Goal: Task Accomplishment & Management: Complete application form

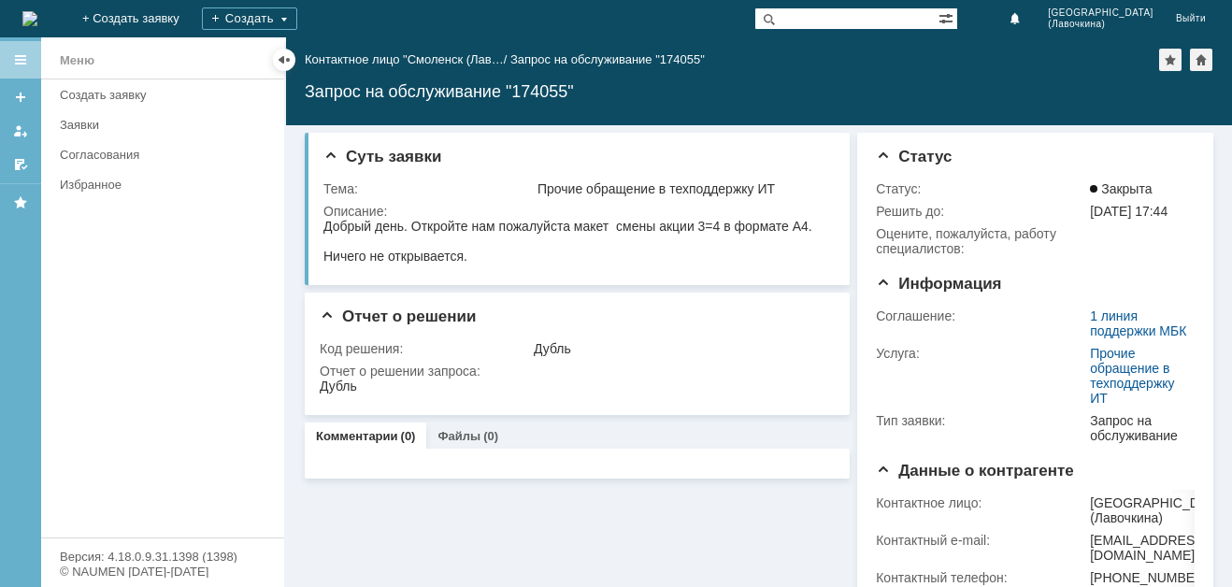
click at [149, 93] on div "Создать заявку" at bounding box center [166, 95] width 213 height 14
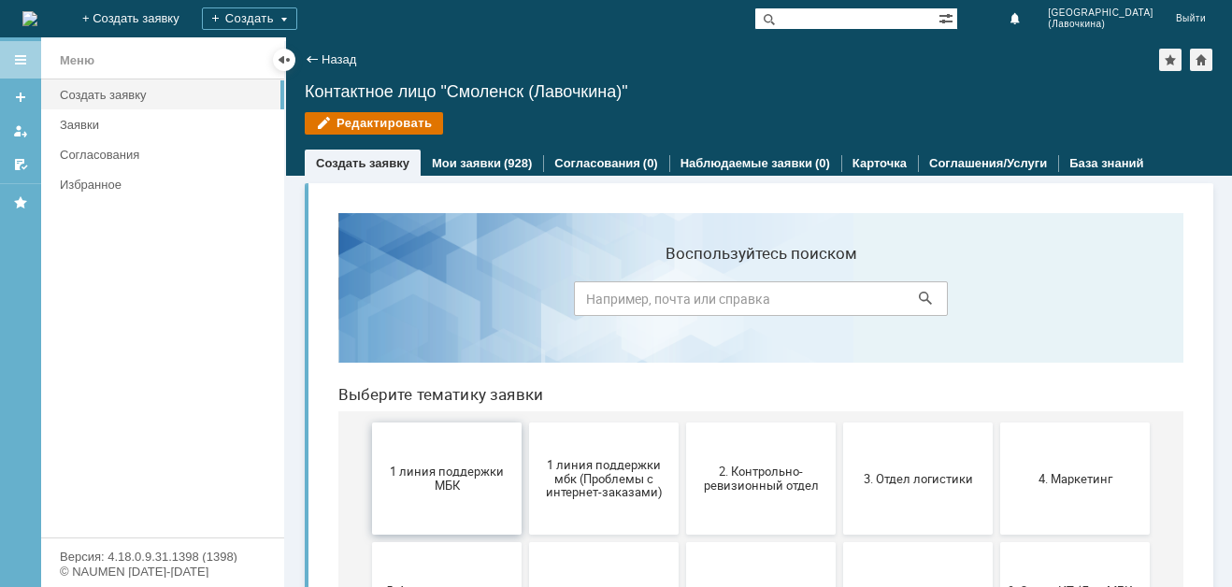
click at [427, 480] on span "1 линия поддержки МБК" at bounding box center [447, 479] width 138 height 28
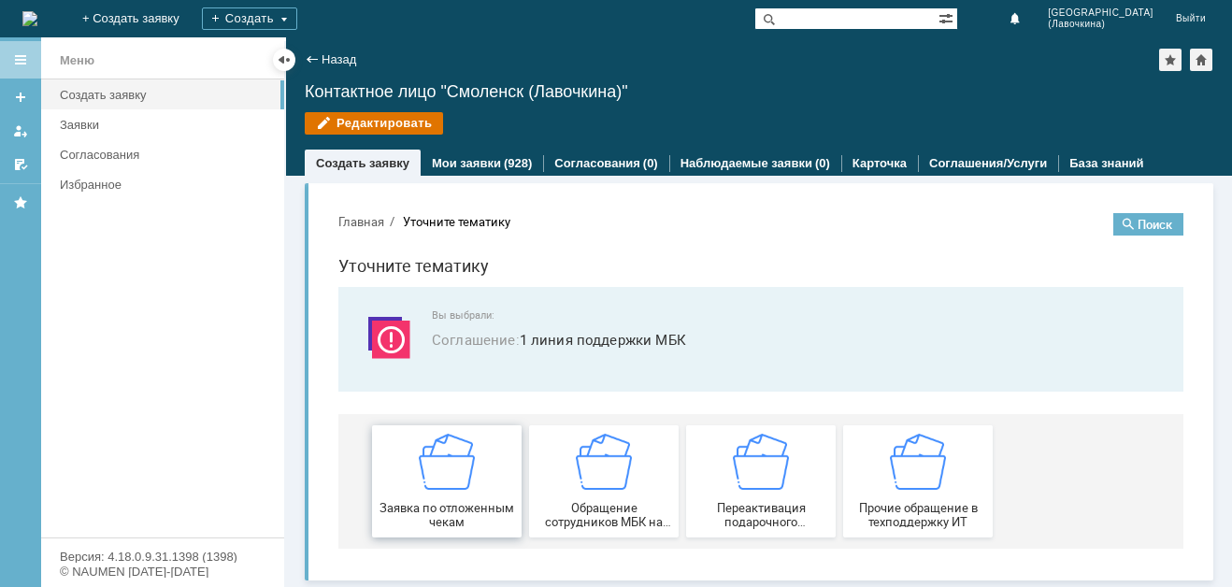
click at [433, 493] on div "Заявка по отложенным чекам" at bounding box center [447, 481] width 138 height 95
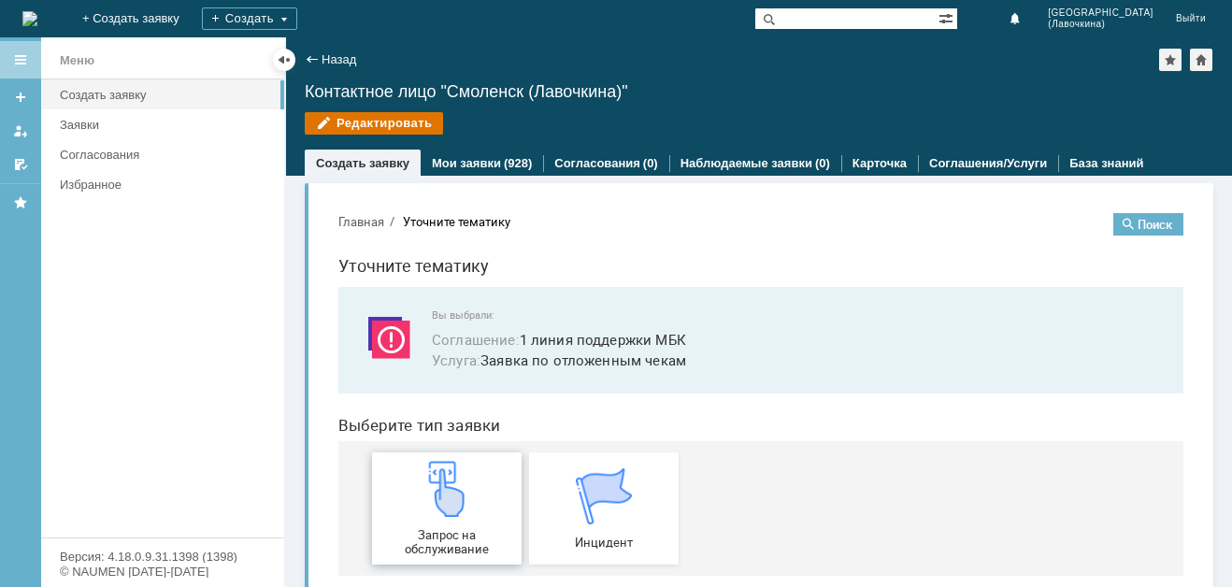
click at [439, 503] on img at bounding box center [447, 489] width 56 height 56
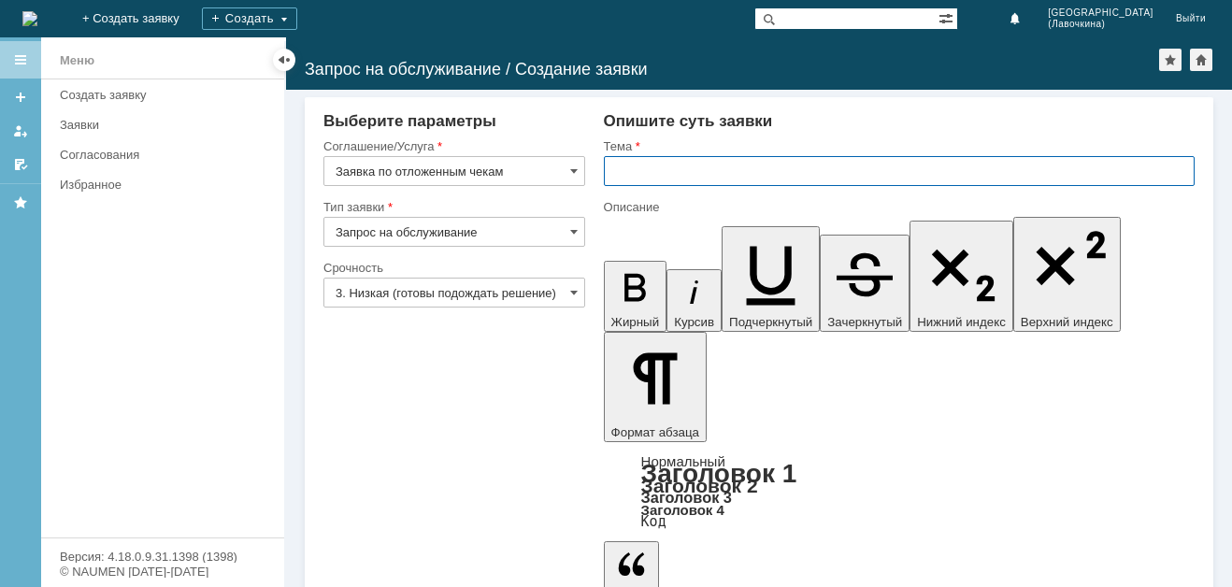
paste input "Заявка по отложенным чекам"
type input "Заявка по отложенным чекам"
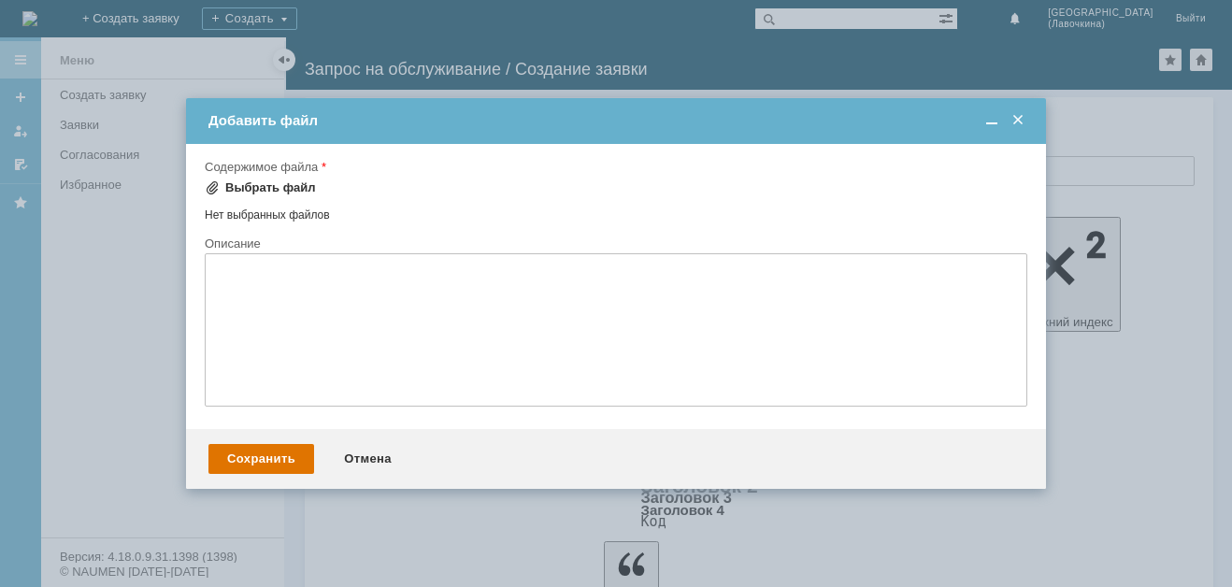
click at [294, 190] on div "Выбрать файл" at bounding box center [270, 187] width 91 height 15
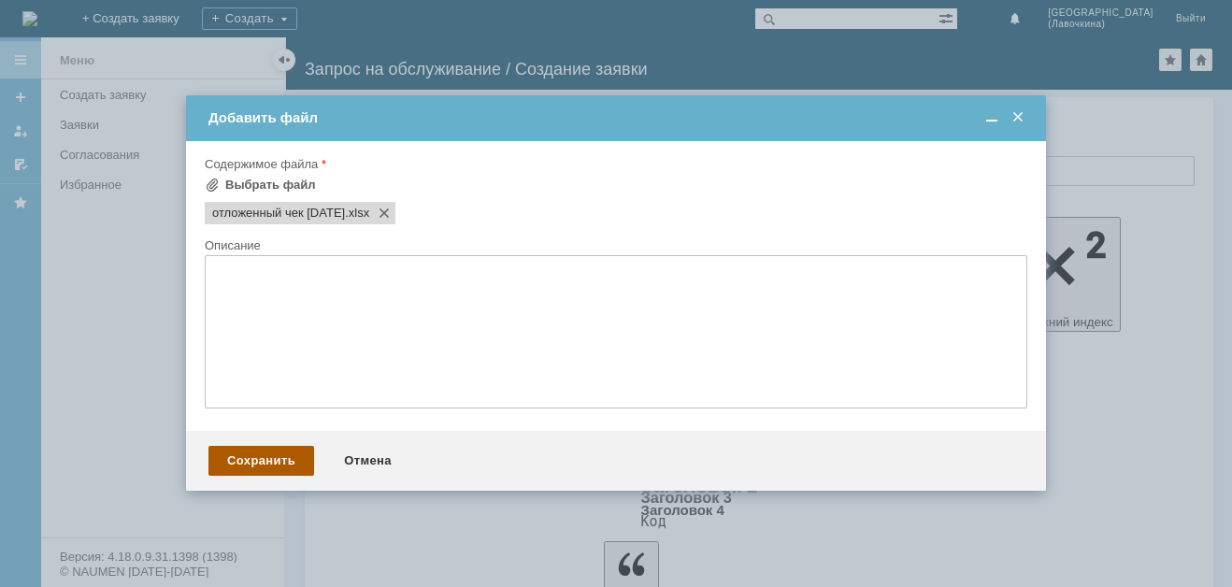
click at [251, 463] on div "Сохранить" at bounding box center [261, 461] width 106 height 30
